Goal: Check status: Check status

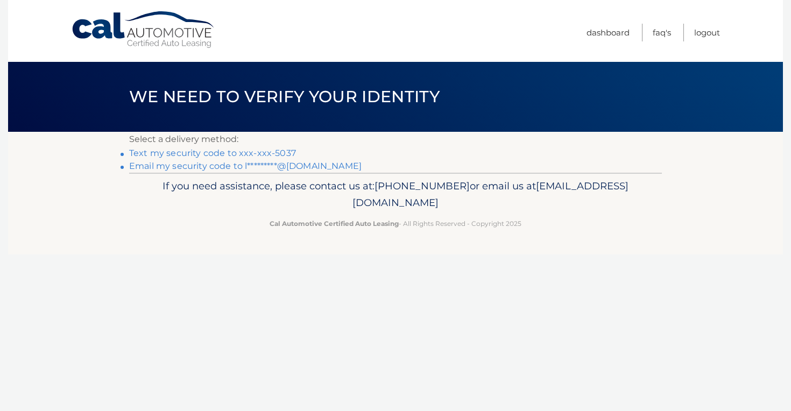
click at [264, 153] on link "Text my security code to xxx-xxx-5037" at bounding box center [212, 153] width 167 height 10
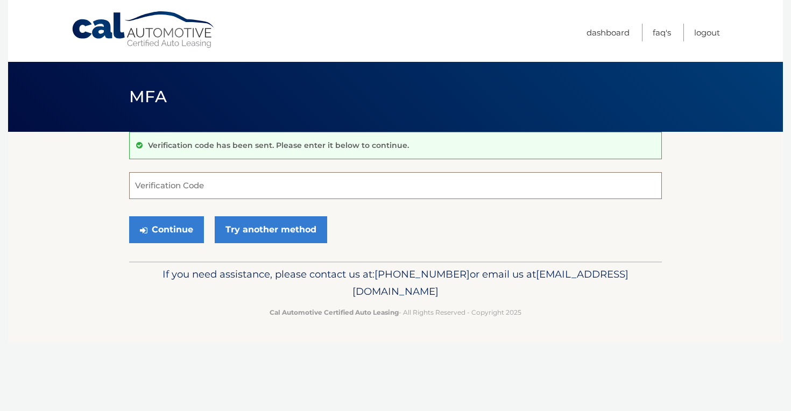
click at [238, 182] on input "Verification Code" at bounding box center [395, 185] width 533 height 27
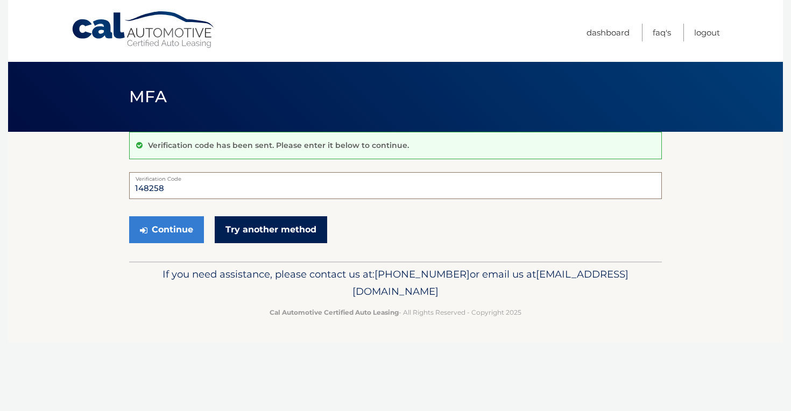
type input "148258"
click at [269, 235] on link "Try another method" at bounding box center [271, 229] width 112 height 27
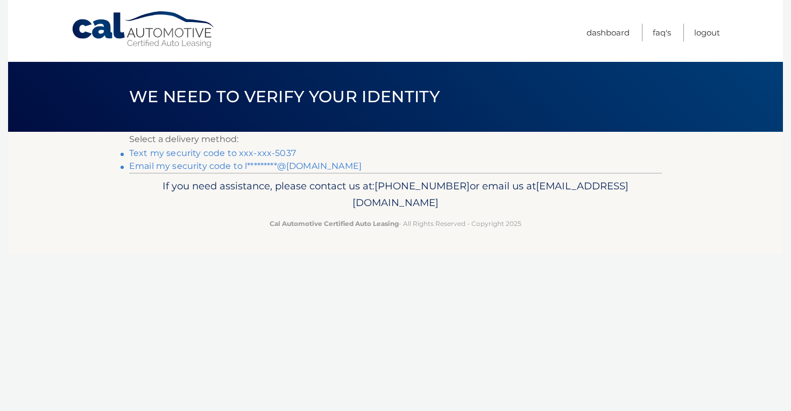
click at [281, 152] on link "Text my security code to xxx-xxx-5037" at bounding box center [212, 153] width 167 height 10
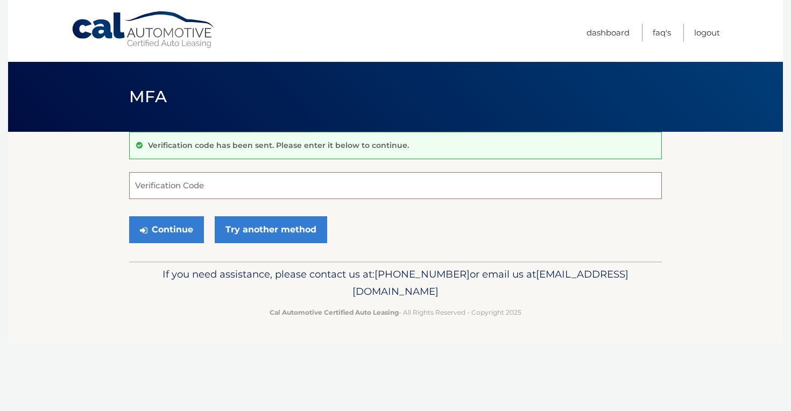
click at [262, 182] on input "Verification Code" at bounding box center [395, 185] width 533 height 27
type input "502568"
click at [184, 227] on button "Continue" at bounding box center [166, 229] width 75 height 27
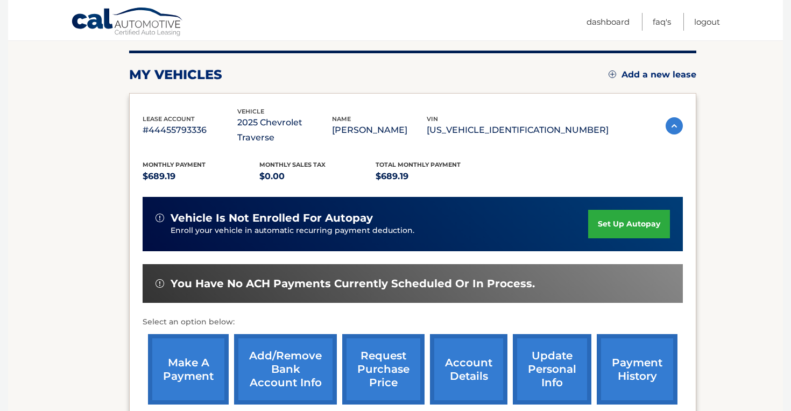
scroll to position [132, 0]
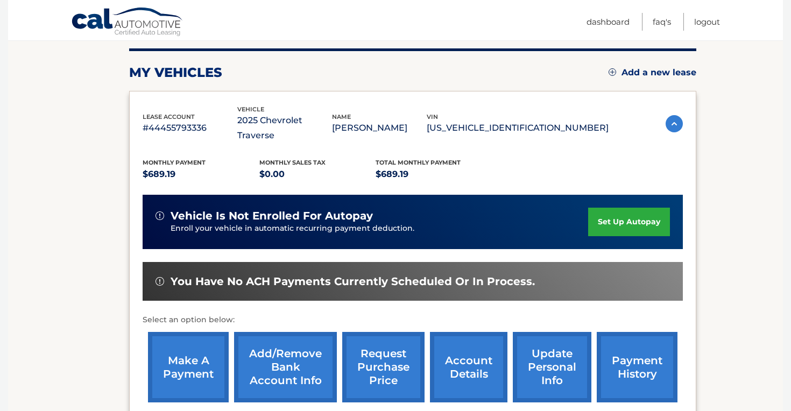
click at [643, 367] on link "payment history" at bounding box center [637, 367] width 81 height 70
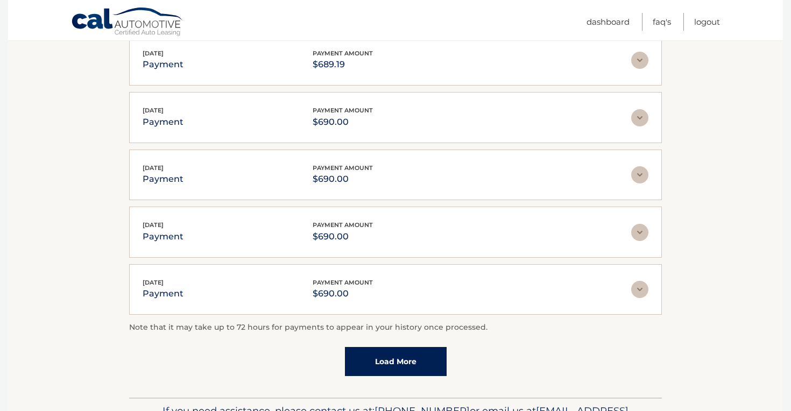
scroll to position [230, 0]
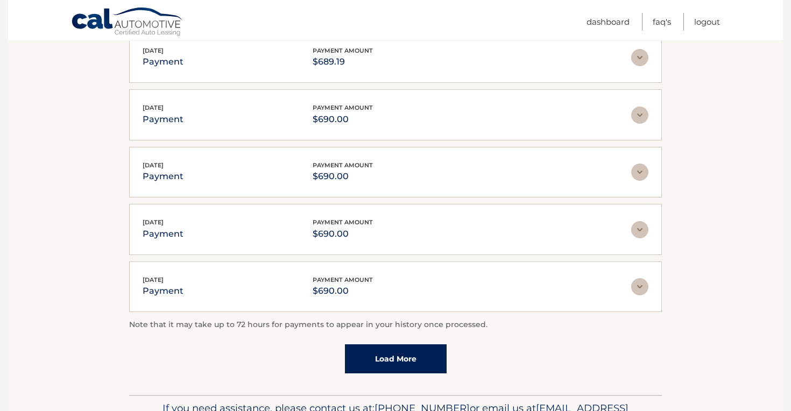
click at [420, 370] on link "Load More" at bounding box center [396, 358] width 102 height 29
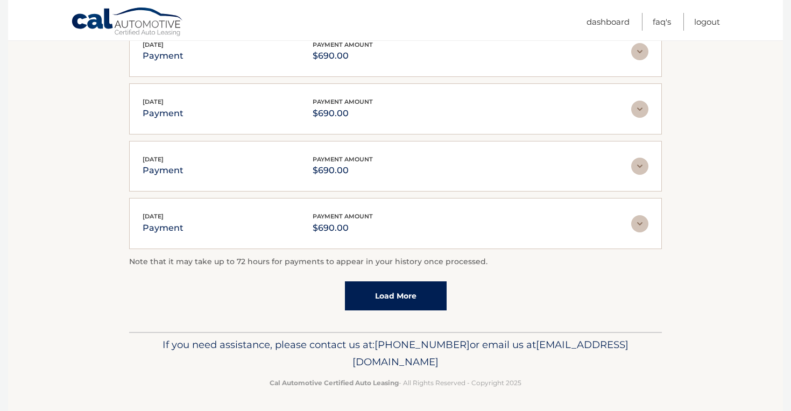
scroll to position [350, 0]
click at [408, 306] on link "Load More" at bounding box center [396, 297] width 102 height 29
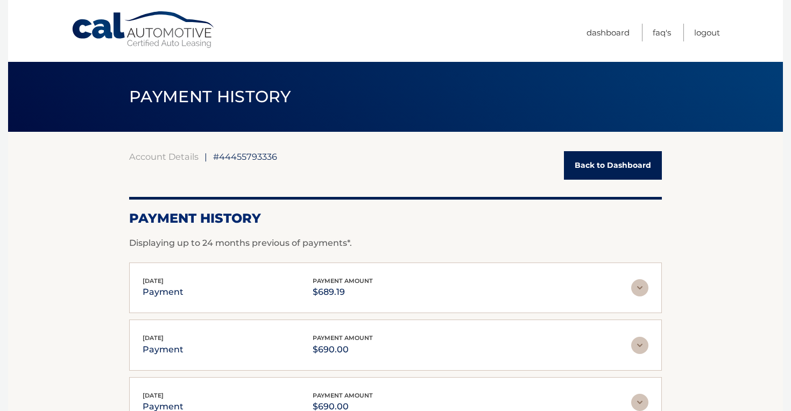
scroll to position [0, 0]
